Goal: Task Accomplishment & Management: Manage account settings

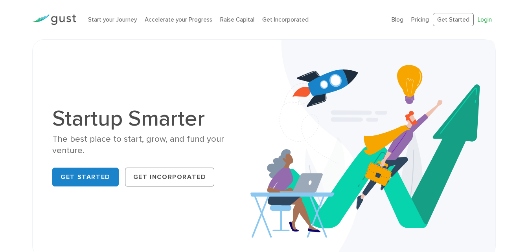
click at [488, 17] on link "Login" at bounding box center [485, 19] width 14 height 7
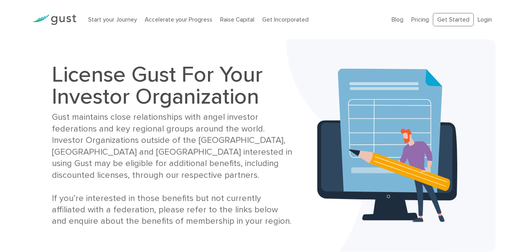
click at [477, 22] on ul "Blog FAQ Pricing Get Started Login Login" at bounding box center [444, 20] width 104 height 14
click at [486, 18] on link "Login" at bounding box center [485, 19] width 14 height 7
